Goal: Information Seeking & Learning: Learn about a topic

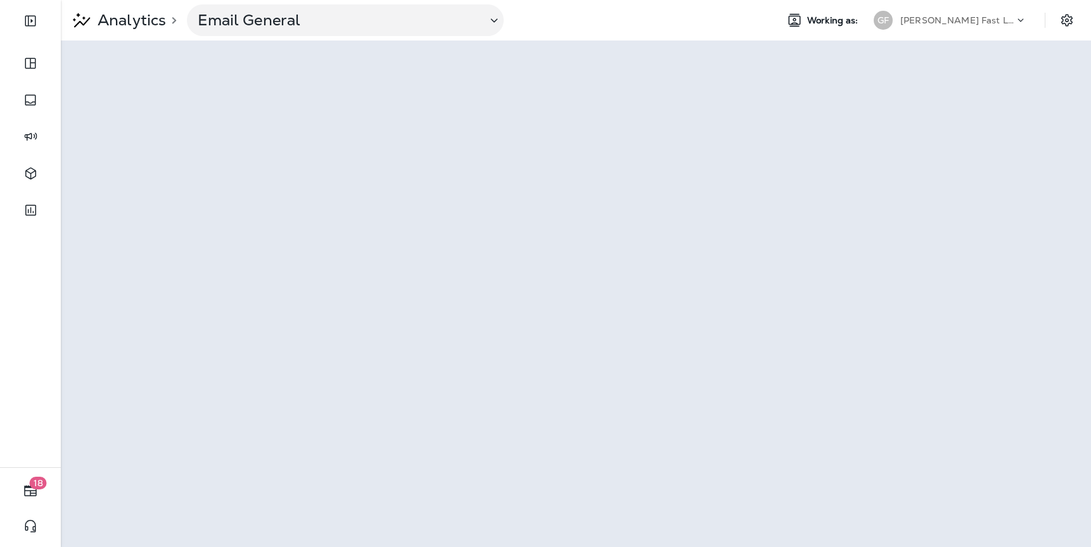
click at [924, 13] on div "[PERSON_NAME] Fast Lube dba [PERSON_NAME]" at bounding box center [957, 20] width 114 height 19
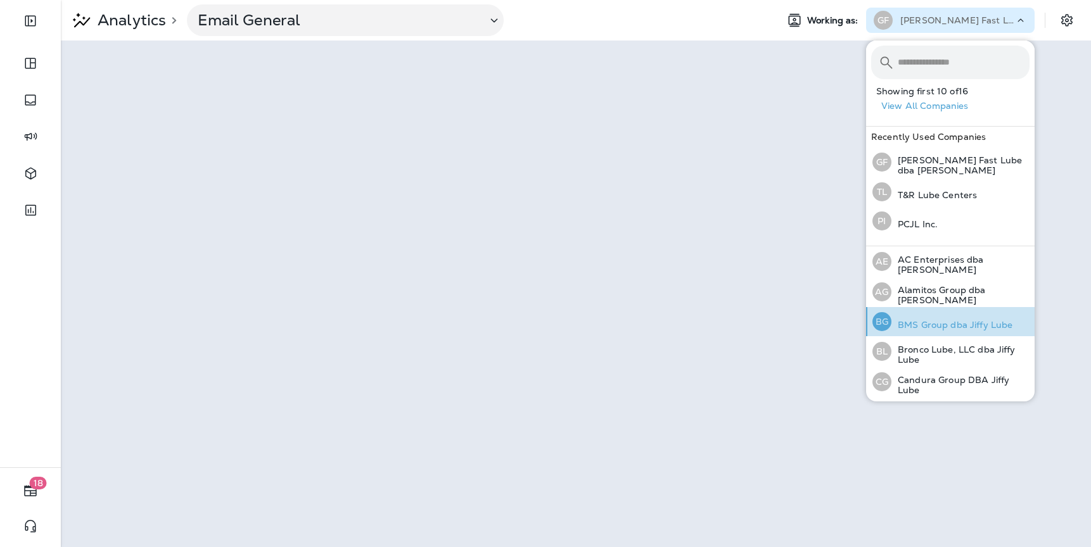
click at [940, 324] on p "BMS Group dba Jiffy Lube" at bounding box center [951, 325] width 121 height 10
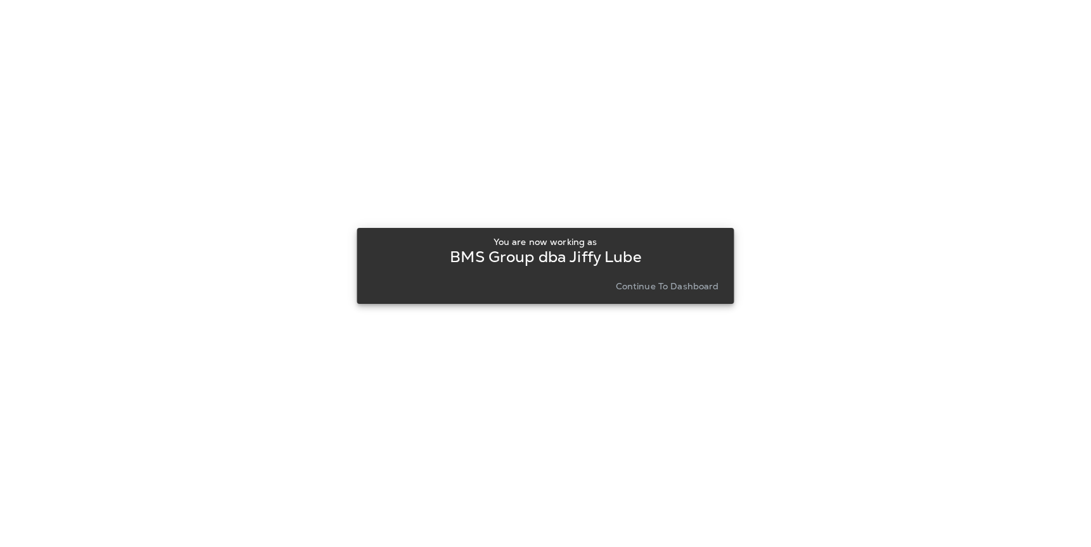
click at [649, 284] on p "Continue to Dashboard" at bounding box center [667, 286] width 103 height 10
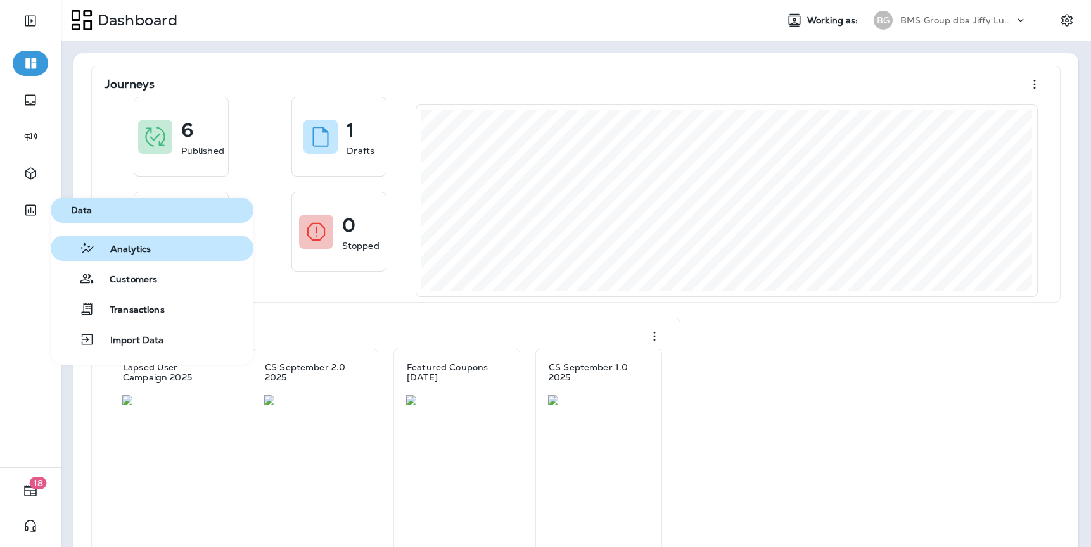
click at [129, 245] on span "Analytics" at bounding box center [123, 250] width 56 height 12
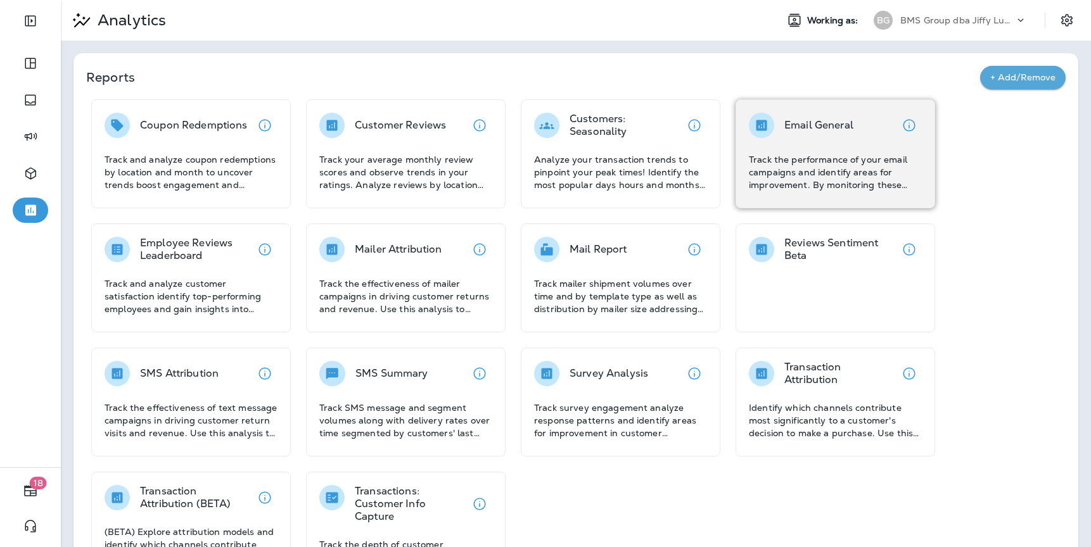
click at [772, 169] on p "Track the performance of your email campaigns and identify areas for improvemen…" at bounding box center [835, 172] width 173 height 38
